Goal: Task Accomplishment & Management: Use online tool/utility

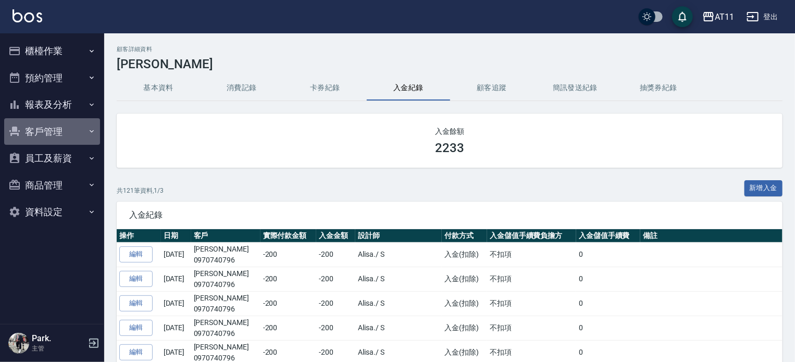
click at [45, 132] on button "客戶管理" at bounding box center [52, 131] width 96 height 27
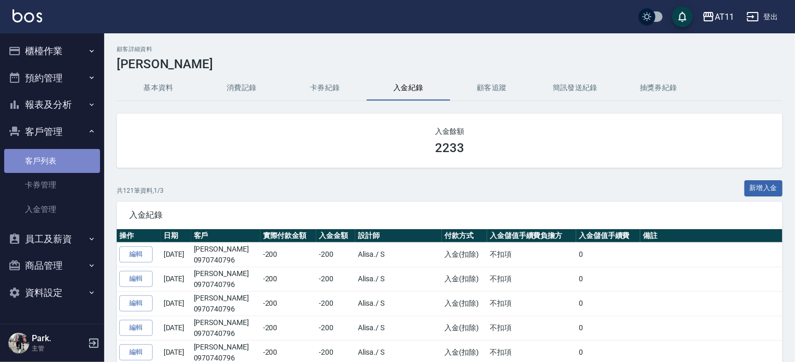
click at [52, 162] on link "客戶列表" at bounding box center [52, 161] width 96 height 24
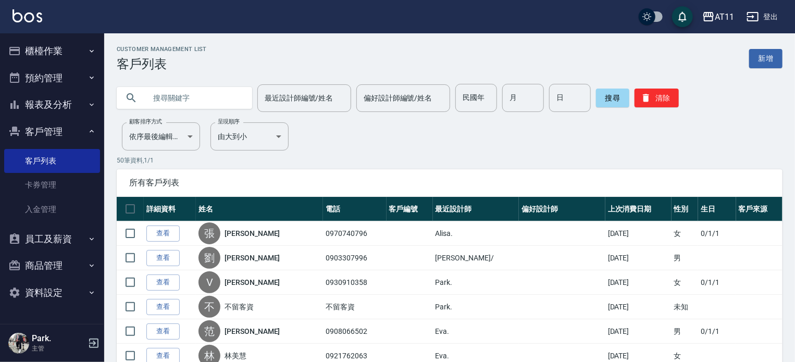
click at [153, 95] on input "text" at bounding box center [195, 98] width 98 height 28
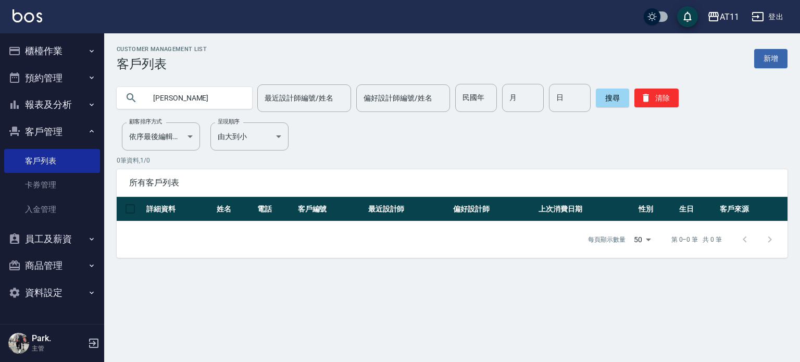
click at [210, 96] on input "邱宏林" at bounding box center [195, 98] width 98 height 28
type input "邱"
type input "0989160654"
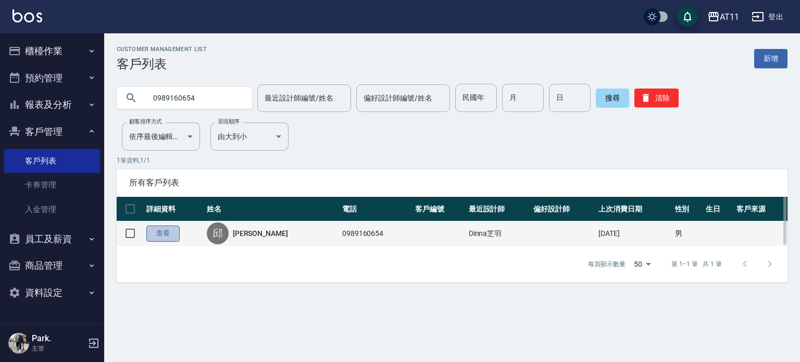
click at [167, 234] on link "查看" at bounding box center [162, 233] width 33 height 16
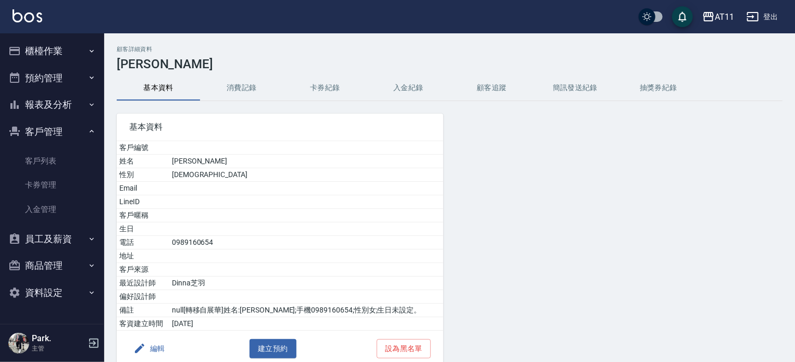
click at [403, 89] on button "入金紀錄" at bounding box center [408, 88] width 83 height 25
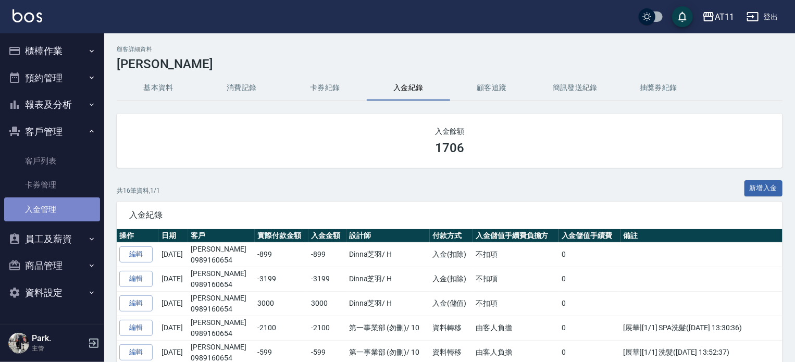
click at [33, 207] on link "入金管理" at bounding box center [52, 209] width 96 height 24
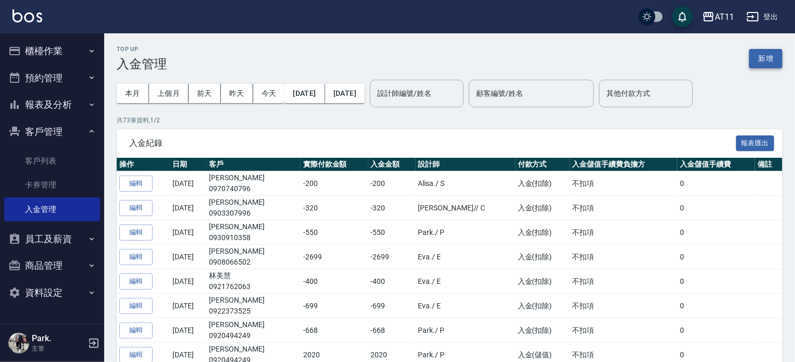
click at [760, 58] on button "新增" at bounding box center [765, 58] width 33 height 19
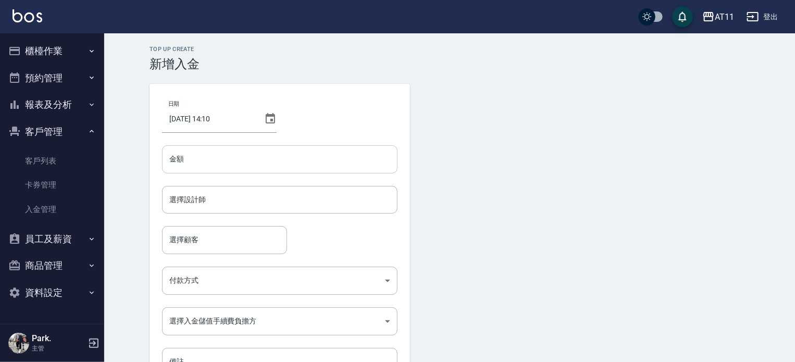
click at [212, 161] on input "金額" at bounding box center [279, 159] width 235 height 28
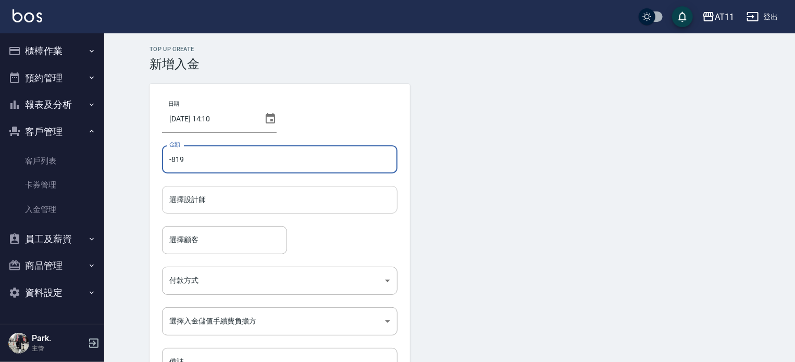
type input "-819"
click at [237, 202] on input "選擇設計師" at bounding box center [280, 200] width 226 height 18
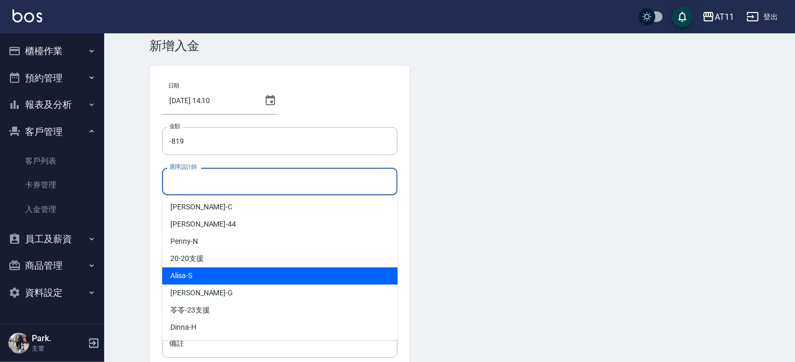
scroll to position [155, 0]
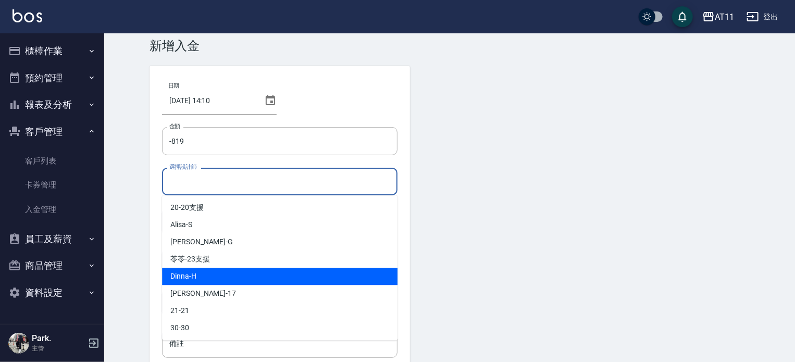
click at [199, 276] on div "Dinna -H" at bounding box center [279, 276] width 235 height 17
type input "Dinna-H"
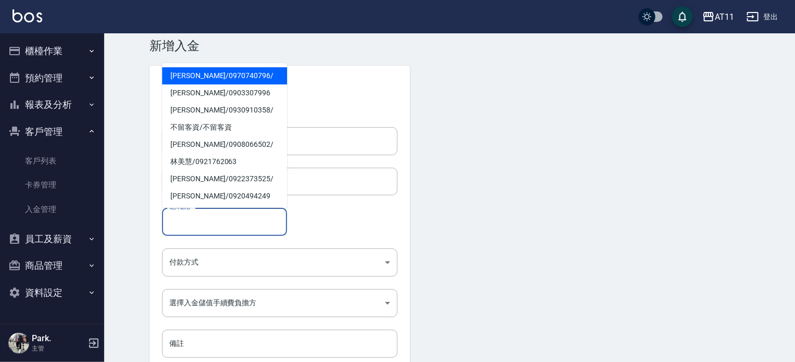
click at [207, 221] on input "選擇顧客" at bounding box center [225, 221] width 116 height 18
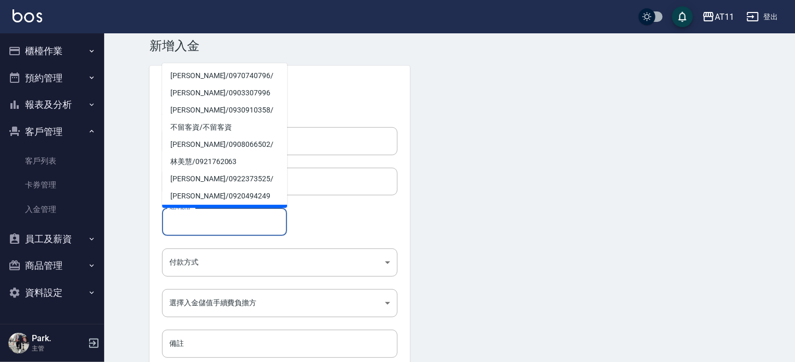
click at [227, 227] on input "選擇顧客" at bounding box center [225, 221] width 116 height 18
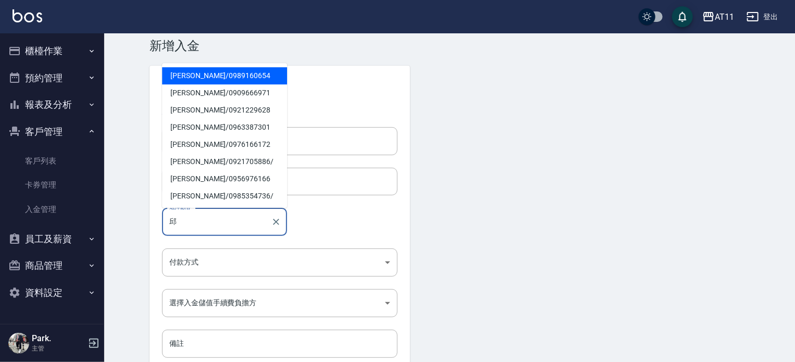
click at [213, 72] on span "邱鴻彬 / 0989160654" at bounding box center [224, 75] width 125 height 17
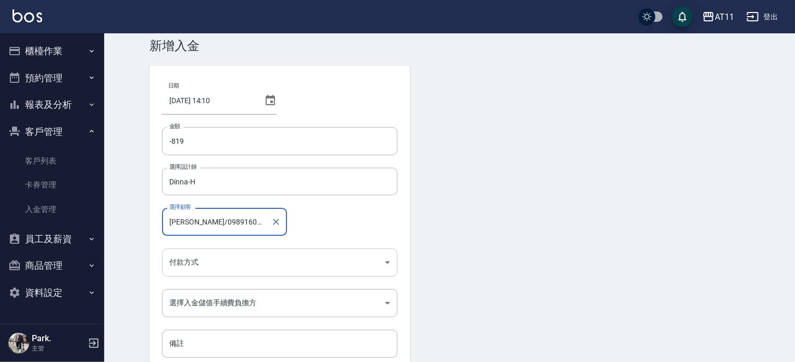
type input "邱鴻彬/0989160654"
click at [201, 258] on body "AT11 登出 櫃檯作業 打帳單 帳單列表 現金收支登錄 材料自購登錄 每日結帳 排班表 現場電腦打卡 掃碼打卡 預約管理 預約管理 單日預約紀錄 單週預約紀…" at bounding box center [397, 198] width 795 height 432
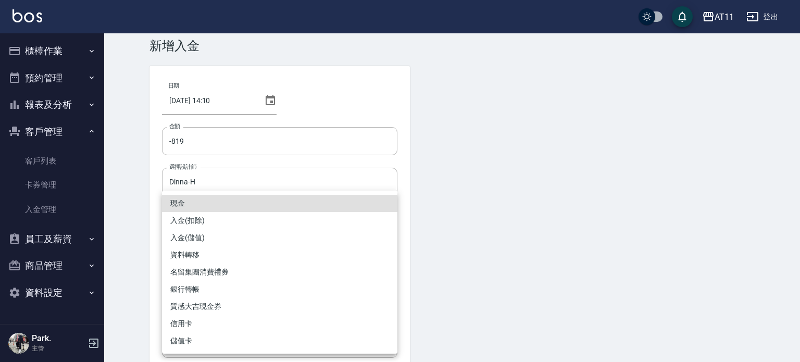
click at [183, 221] on li "入金(扣除)" at bounding box center [279, 220] width 235 height 17
type input "入金(扣除)"
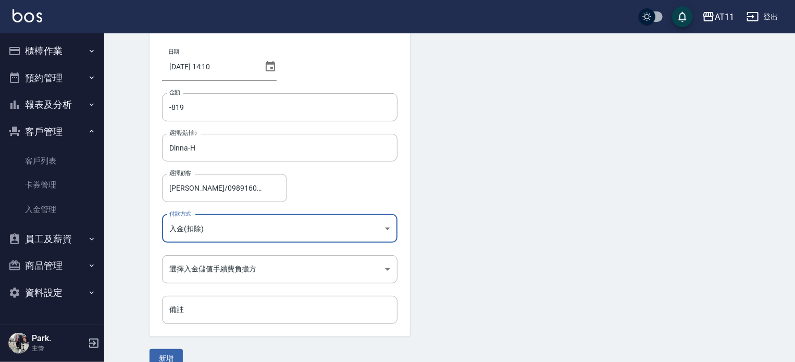
scroll to position [70, 0]
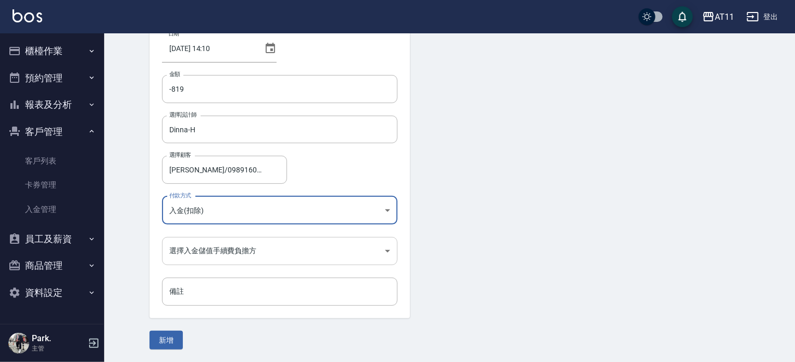
click at [210, 252] on body "AT11 登出 櫃檯作業 打帳單 帳單列表 現金收支登錄 材料自購登錄 每日結帳 排班表 現場電腦打卡 掃碼打卡 預約管理 預約管理 單日預約紀錄 單週預約紀…" at bounding box center [397, 146] width 795 height 432
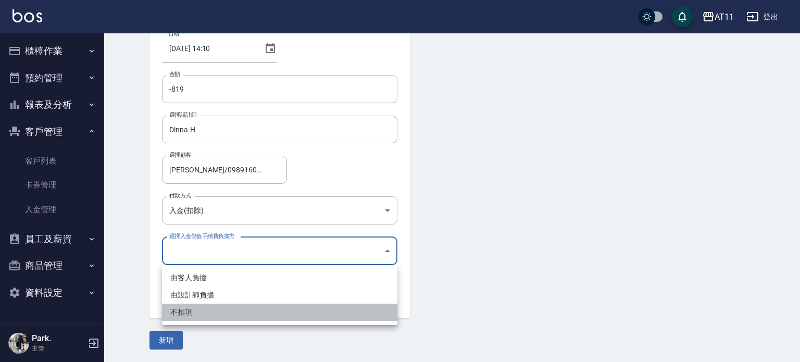
click at [183, 313] on li "不扣項" at bounding box center [279, 312] width 235 height 17
type input "WITHOUTHANDLINGFEE"
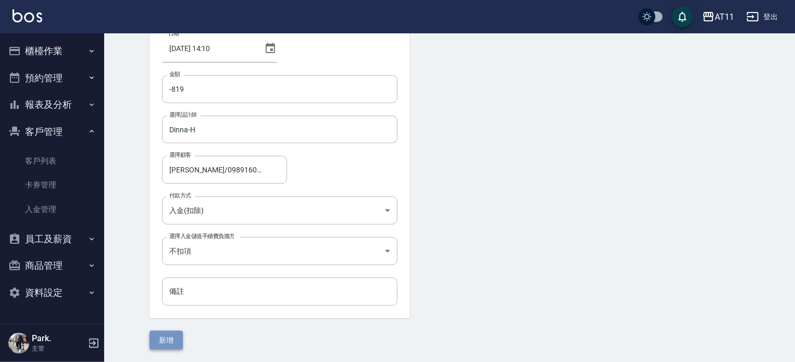
click at [160, 340] on button "新增" at bounding box center [165, 340] width 33 height 19
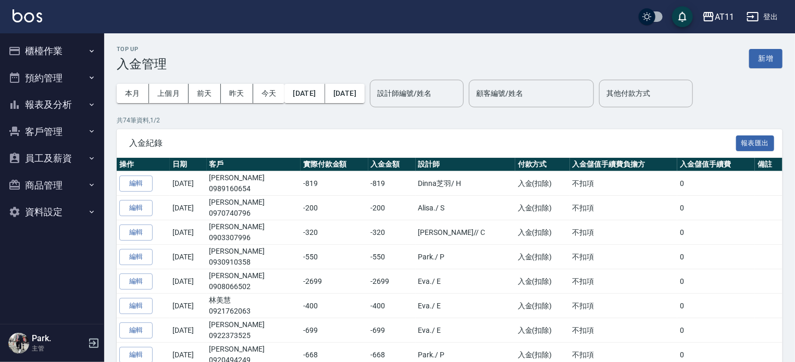
click at [37, 134] on button "客戶管理" at bounding box center [52, 131] width 96 height 27
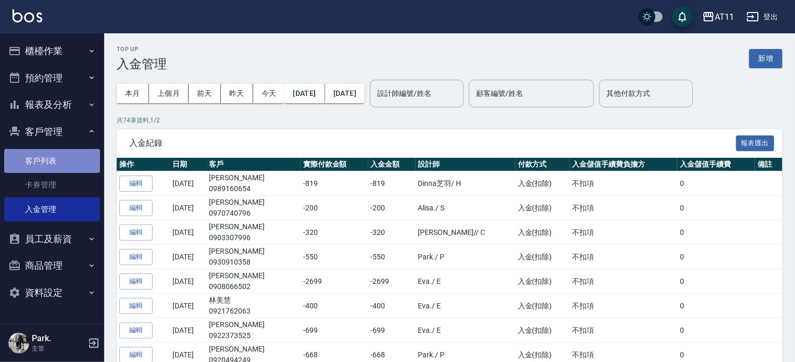
click at [43, 163] on link "客戶列表" at bounding box center [52, 161] width 96 height 24
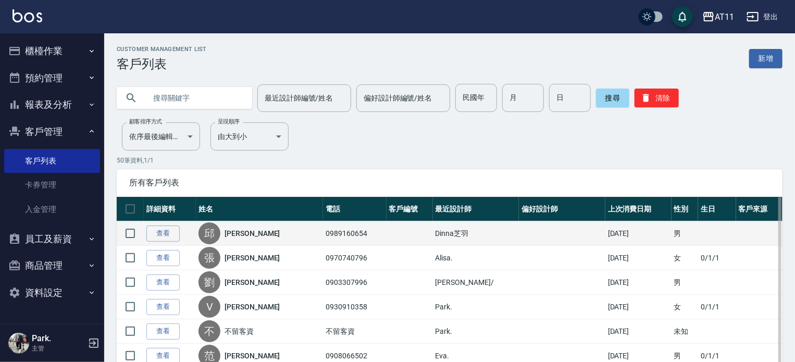
click at [217, 232] on div "邱" at bounding box center [209, 233] width 22 height 22
click at [217, 230] on div "邱" at bounding box center [209, 233] width 22 height 22
click at [157, 231] on link "查看" at bounding box center [162, 233] width 33 height 16
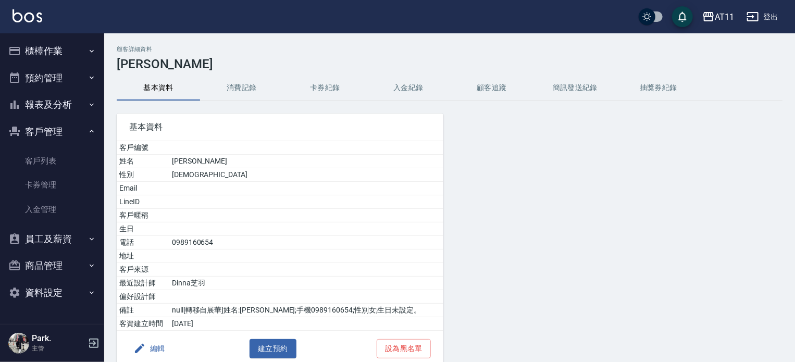
click at [411, 87] on button "入金紀錄" at bounding box center [408, 88] width 83 height 25
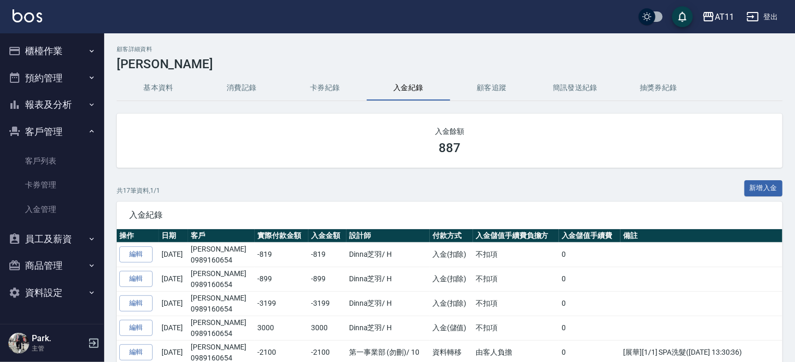
click at [53, 52] on button "櫃檯作業" at bounding box center [52, 50] width 96 height 27
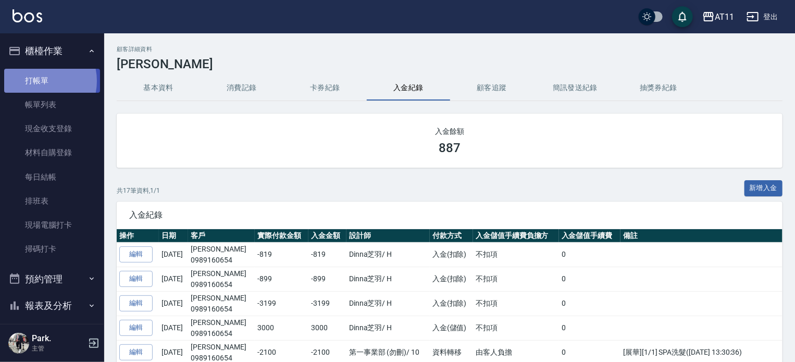
click at [33, 81] on link "打帳單" at bounding box center [52, 81] width 96 height 24
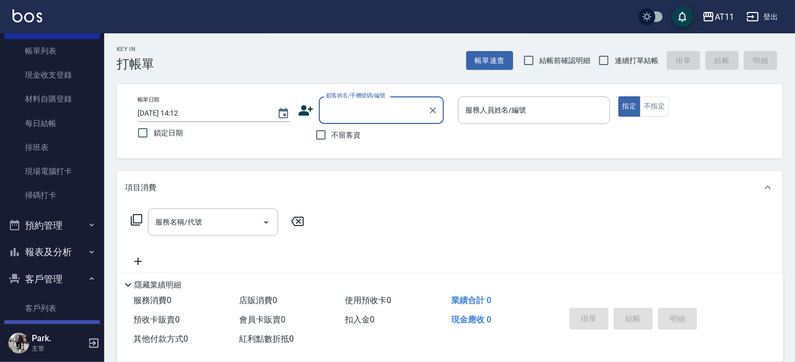
scroll to position [104, 0]
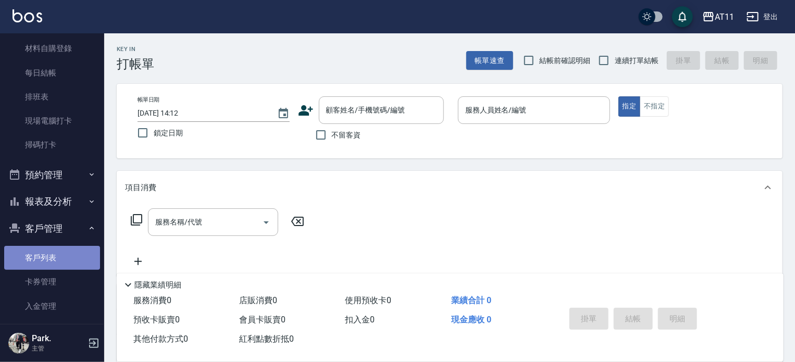
click at [56, 259] on link "客戶列表" at bounding box center [52, 258] width 96 height 24
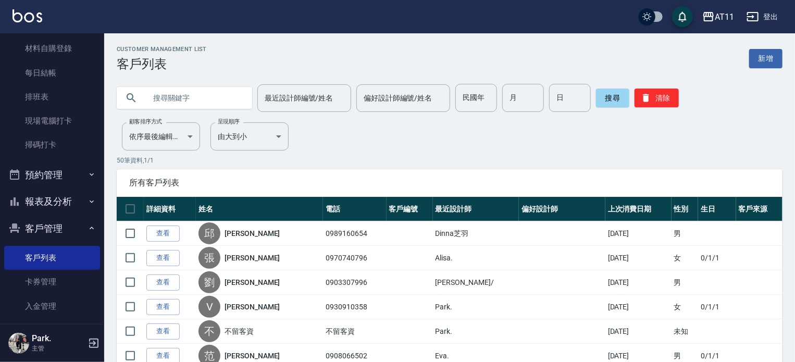
click at [198, 101] on input "text" at bounding box center [195, 98] width 98 height 28
type input "0912468003"
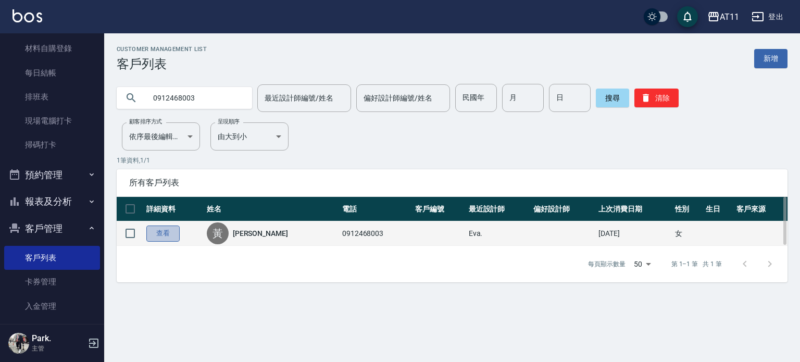
click at [177, 230] on link "查看" at bounding box center [162, 233] width 33 height 16
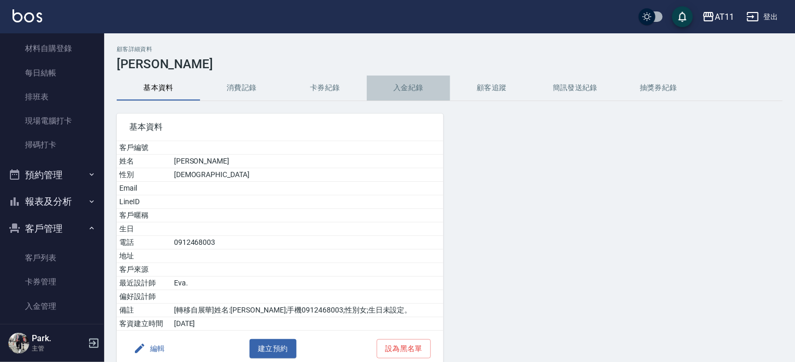
click at [404, 86] on button "入金紀錄" at bounding box center [408, 88] width 83 height 25
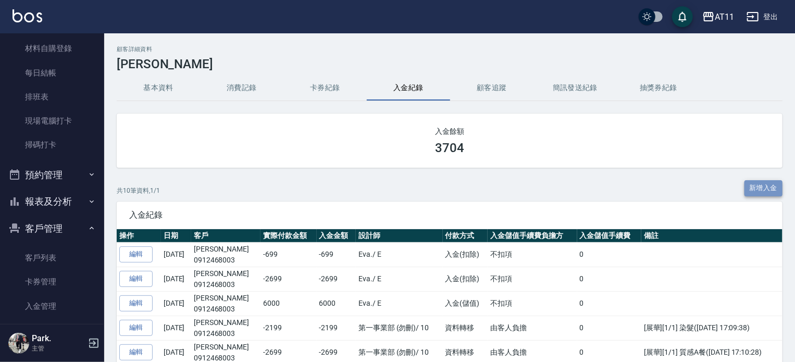
click at [769, 185] on button "新增入金" at bounding box center [763, 188] width 39 height 16
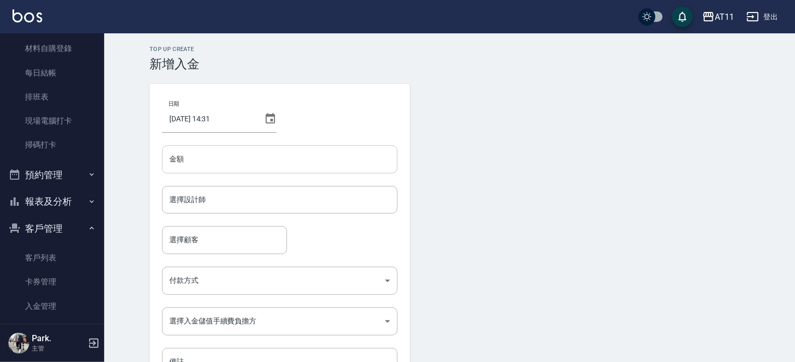
click at [255, 155] on input "金額" at bounding box center [279, 159] width 235 height 28
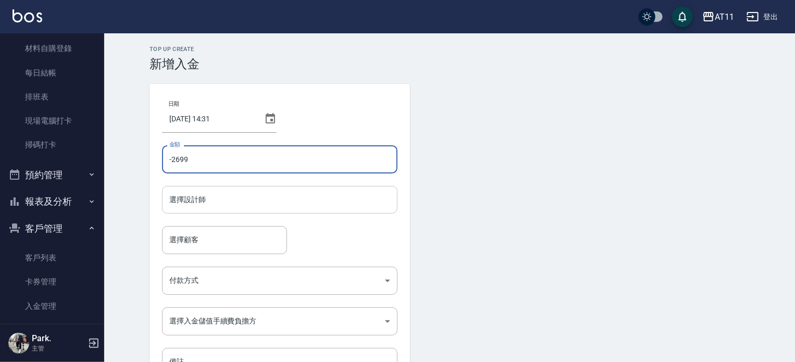
click at [265, 186] on div "選擇設計師" at bounding box center [279, 200] width 235 height 28
type input "-2699"
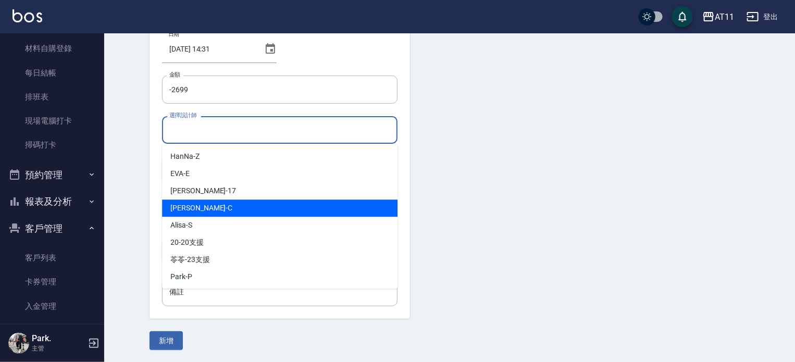
scroll to position [70, 0]
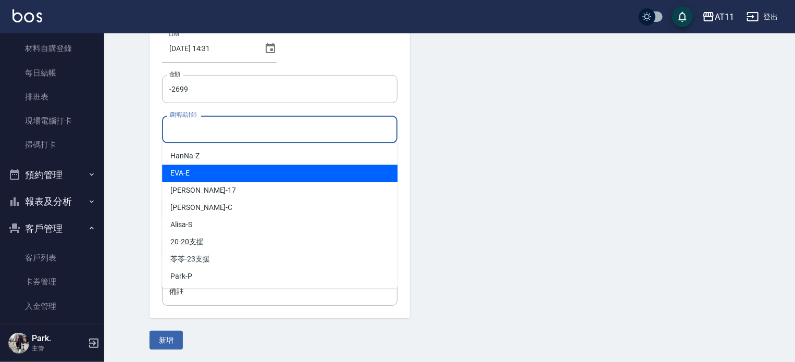
click at [217, 173] on div "[PERSON_NAME] -E" at bounding box center [279, 173] width 235 height 17
type input "EVA-E"
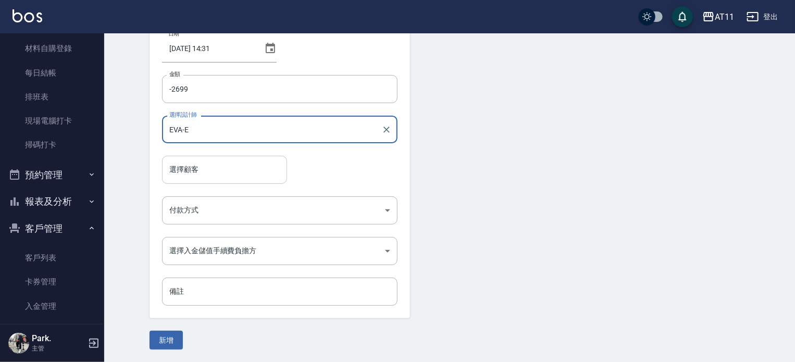
click at [208, 172] on input "選擇顧客" at bounding box center [225, 169] width 116 height 18
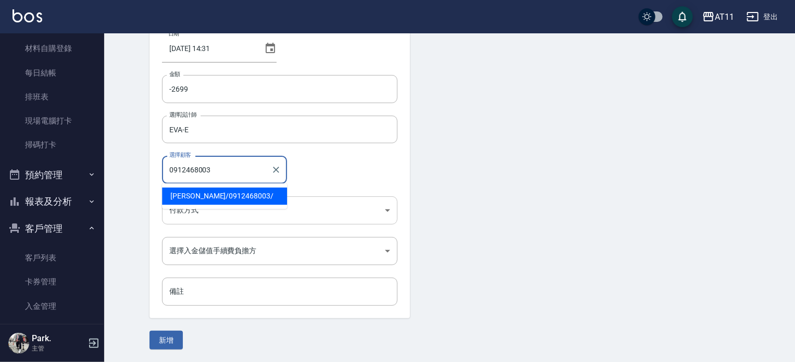
click at [212, 196] on span "[PERSON_NAME] / 0912468003 /" at bounding box center [224, 195] width 125 height 17
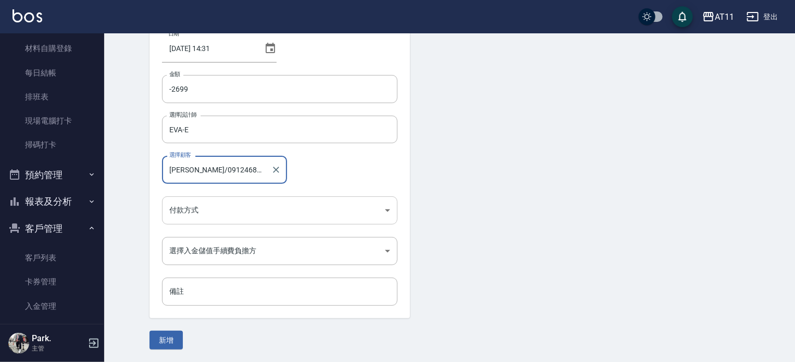
type input "[PERSON_NAME]/0912468003/"
click at [204, 212] on body "AT11 登出 櫃檯作業 打帳單 帳單列表 現金收支登錄 材料自購登錄 每日結帳 排班表 現場電腦打卡 掃碼打卡 預約管理 預約管理 單日預約紀錄 單週預約紀…" at bounding box center [397, 146] width 795 height 432
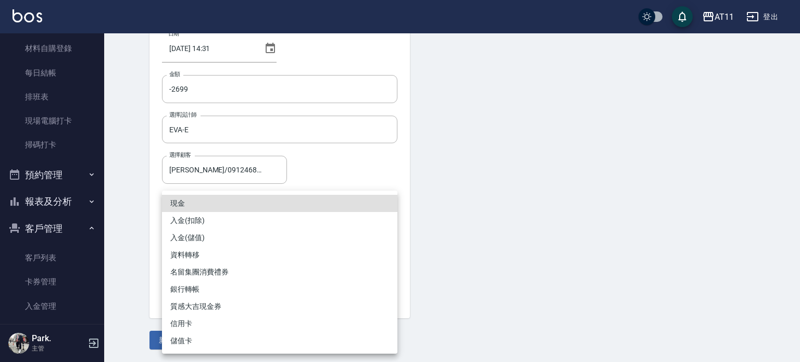
click at [204, 223] on li "入金(扣除)" at bounding box center [279, 220] width 235 height 17
type input "入金(扣除)"
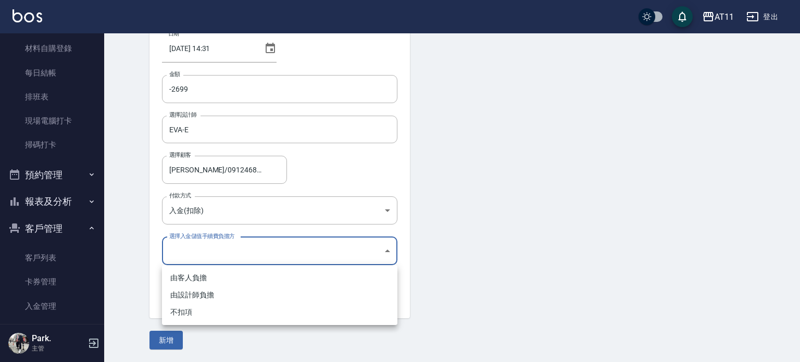
click at [200, 240] on body "AT11 登出 櫃檯作業 打帳單 帳單列表 現金收支登錄 材料自購登錄 每日結帳 排班表 現場電腦打卡 掃碼打卡 預約管理 預約管理 單日預約紀錄 單週預約紀…" at bounding box center [400, 146] width 800 height 432
click at [178, 312] on li "不扣項" at bounding box center [279, 312] width 235 height 17
type input "WITHOUTHANDLINGFEE"
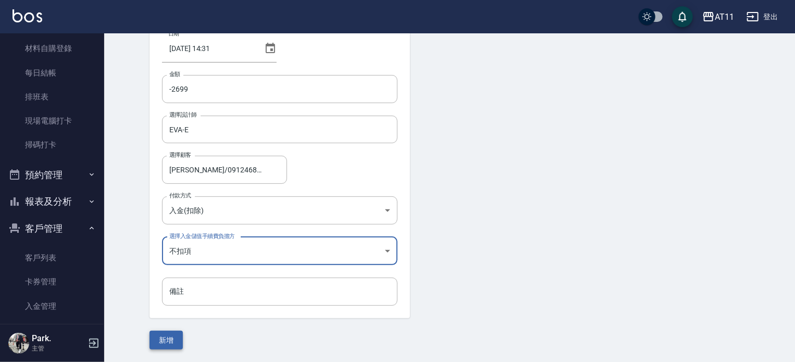
click at [170, 338] on button "新增" at bounding box center [165, 340] width 33 height 19
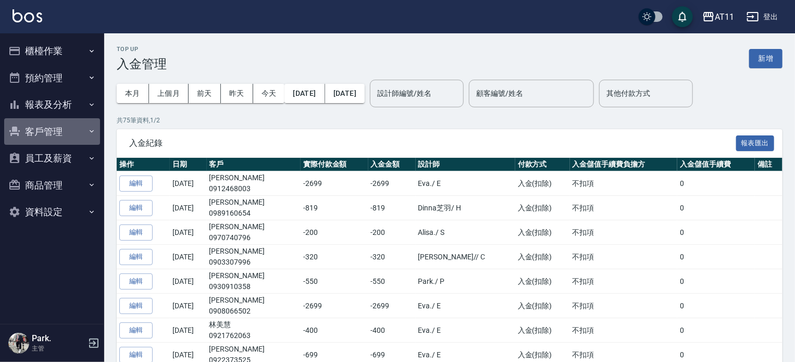
click at [55, 130] on button "客戶管理" at bounding box center [52, 131] width 96 height 27
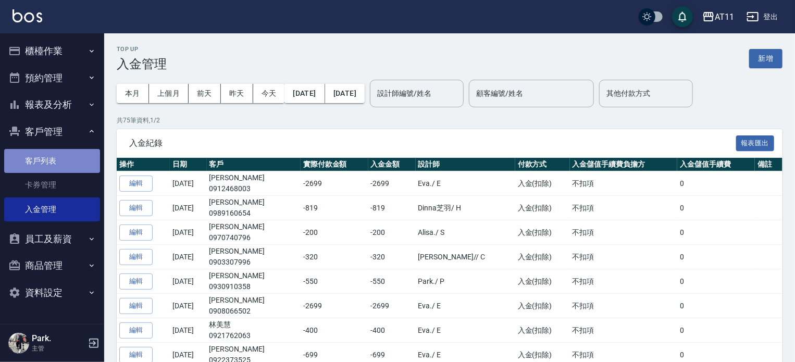
click at [46, 164] on link "客戶列表" at bounding box center [52, 161] width 96 height 24
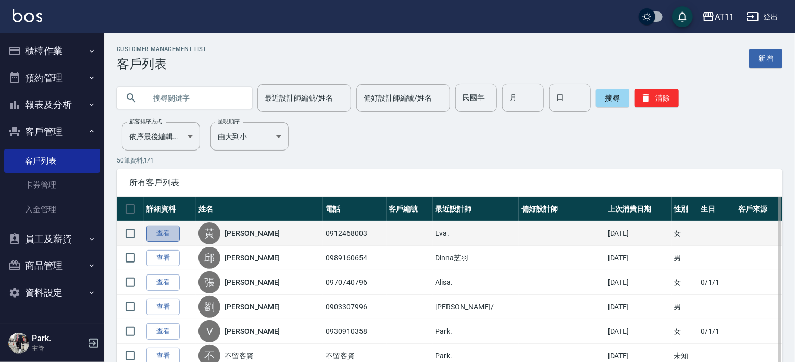
click at [172, 227] on link "查看" at bounding box center [162, 233] width 33 height 16
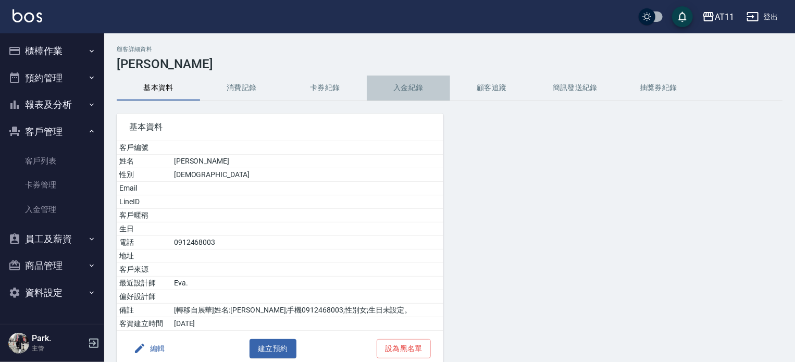
click at [394, 89] on button "入金紀錄" at bounding box center [408, 88] width 83 height 25
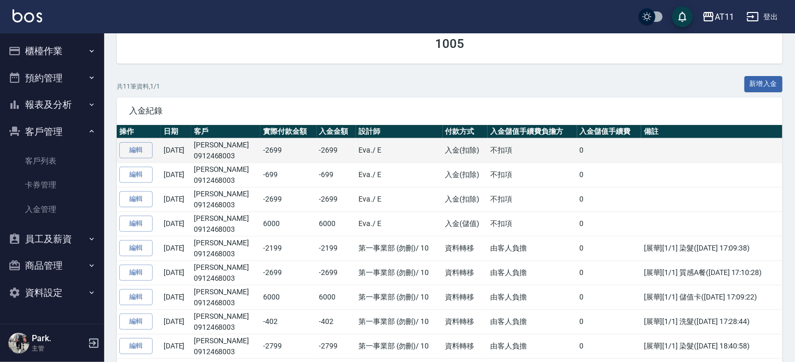
scroll to position [52, 0]
